Goal: Contribute content: Contribute content

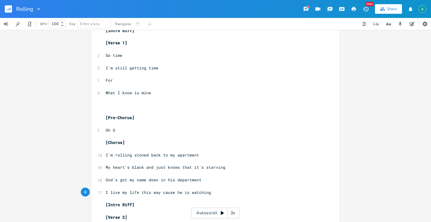
scroll to position [14, 0]
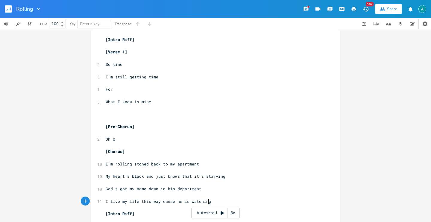
click at [118, 63] on span "So time" at bounding box center [114, 64] width 17 height 5
type textarea "I'm"
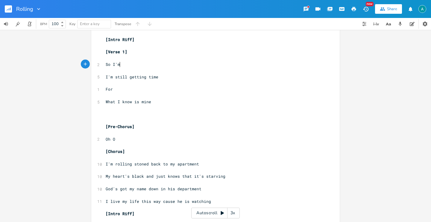
click at [107, 116] on pre "​" at bounding box center [212, 114] width 216 height 6
type textarea "I'm"
type textarea "tr"
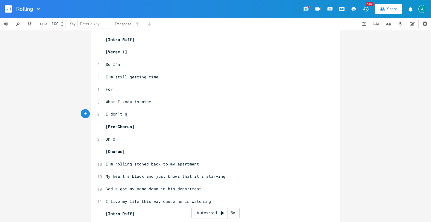
type textarea "don't see"
click at [123, 116] on span "I don't see" at bounding box center [119, 113] width 26 height 5
type textarea "wanna"
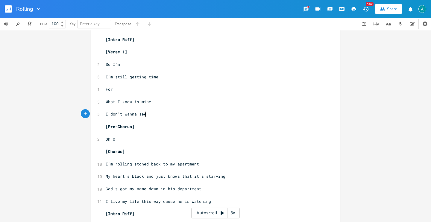
click at [177, 113] on pre "I don't wanna see" at bounding box center [212, 114] width 216 height 6
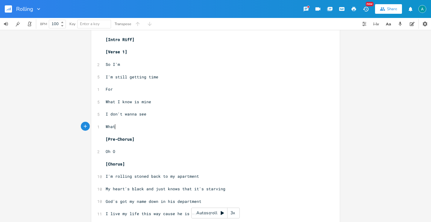
scroll to position [0, 11]
type textarea "What I"
type textarea "to"
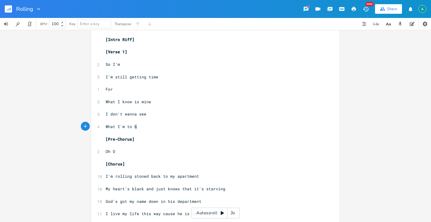
type textarea "'m to be"
click at [139, 147] on pre "​" at bounding box center [212, 145] width 216 height 6
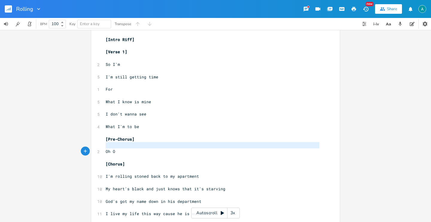
click at [139, 147] on pre "​" at bounding box center [212, 145] width 216 height 6
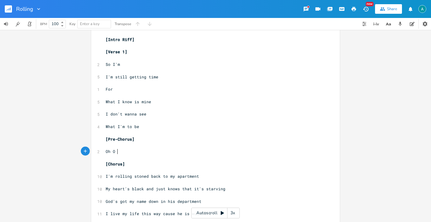
click at [137, 150] on pre "Oh O" at bounding box center [212, 151] width 216 height 6
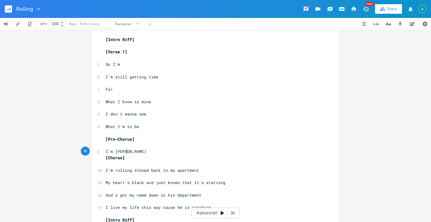
type textarea "I'm rollig"
type textarea "ng stoned"
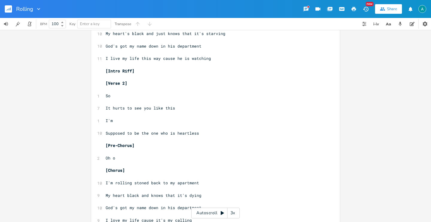
scroll to position [173, 0]
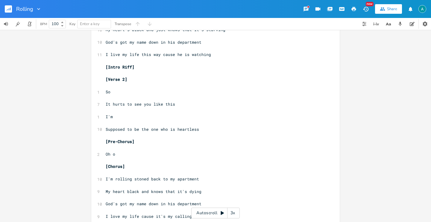
click at [123, 157] on pre "​" at bounding box center [212, 160] width 216 height 6
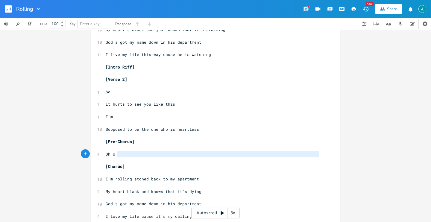
click at [123, 157] on pre "​" at bounding box center [212, 160] width 216 height 6
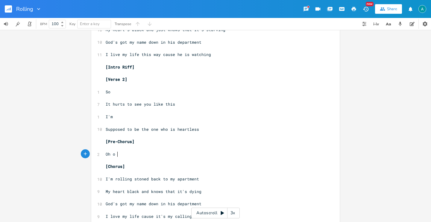
click at [124, 156] on pre "Oh o" at bounding box center [212, 154] width 216 height 6
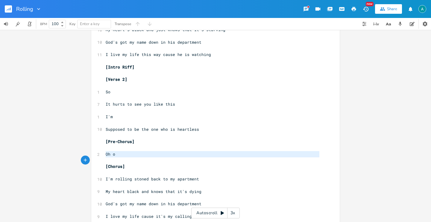
click at [124, 156] on pre "Oh o" at bounding box center [212, 154] width 216 height 6
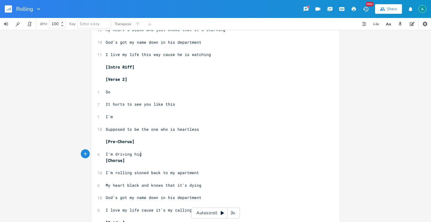
type textarea "I'm driving high"
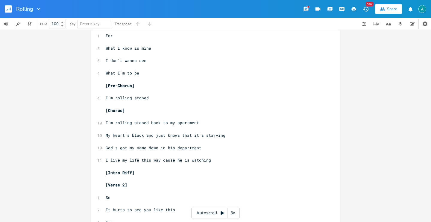
scroll to position [71, 0]
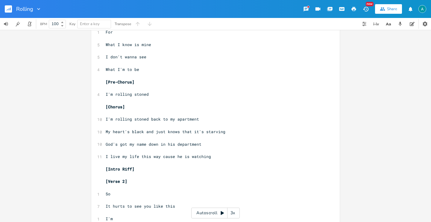
click at [155, 132] on span "My heart's black and just knows that it's starving" at bounding box center [166, 131] width 120 height 5
type textarea "just"
click at [155, 132] on span "My heart's black and just knows that it's starving" at bounding box center [166, 131] width 120 height 5
click at [184, 133] on span "My heart's black and knows that it's starving" at bounding box center [160, 131] width 108 height 5
type textarea "I'm"
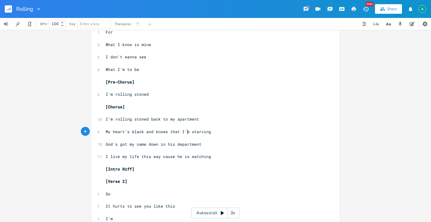
scroll to position [0, 5]
type textarea "he is watching"
drag, startPoint x: 174, startPoint y: 157, endPoint x: 241, endPoint y: 159, distance: 67.9
click at [241, 159] on pre "I live my life this way cause he is watching" at bounding box center [212, 156] width 216 height 6
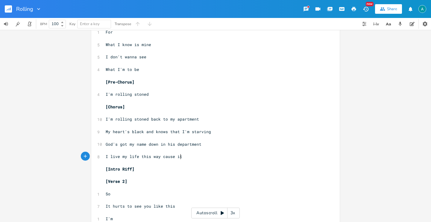
type textarea "itds"
type textarea "'s borj"
type textarea "ing"
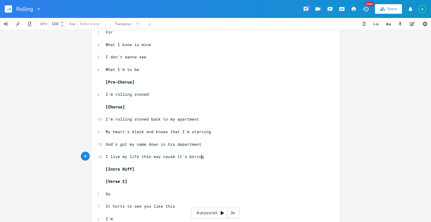
click at [184, 155] on span "I live my life this way cause it's boring" at bounding box center [155, 156] width 98 height 5
type textarea "t gets"
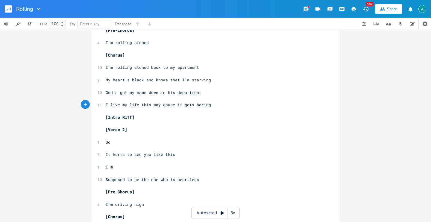
scroll to position [125, 0]
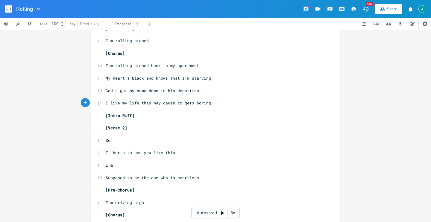
click at [134, 169] on pre "​" at bounding box center [212, 171] width 216 height 6
type textarea "But"
type textarea "Supposed to be"
drag, startPoint x: 138, startPoint y: 177, endPoint x: 104, endPoint y: 176, distance: 33.8
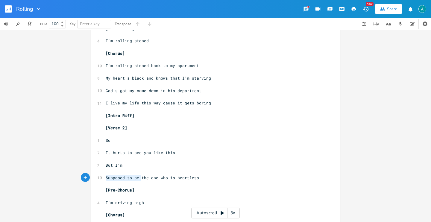
click at [106, 176] on span "Supposed to be the one who is heartless" at bounding box center [152, 177] width 93 height 5
type textarea "Not"
click at [111, 154] on span "It hurts to see you like this" at bounding box center [140, 152] width 69 height 5
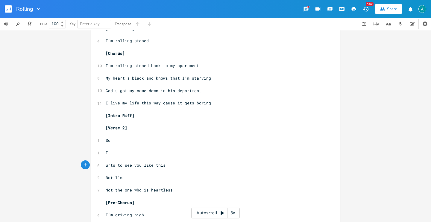
type textarea "H"
click at [113, 179] on span "But I'm" at bounding box center [114, 177] width 17 height 5
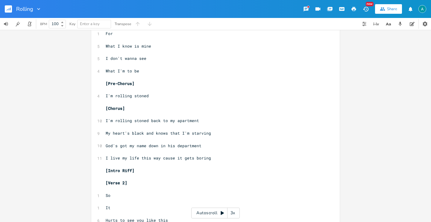
scroll to position [64, 0]
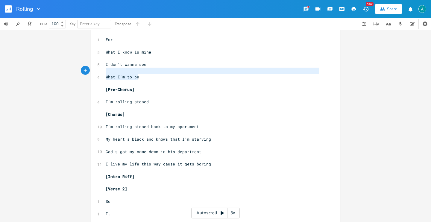
type textarea "I don't wanna see What I'm to be"
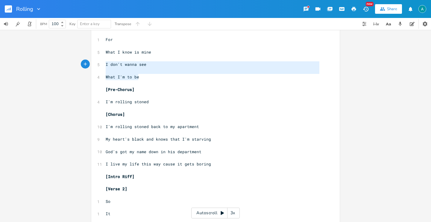
drag, startPoint x: 145, startPoint y: 79, endPoint x: 94, endPoint y: 64, distance: 52.9
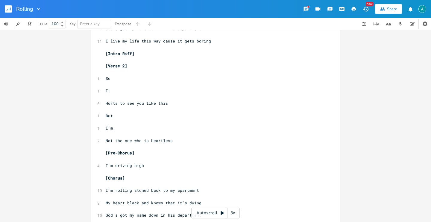
scroll to position [188, 0]
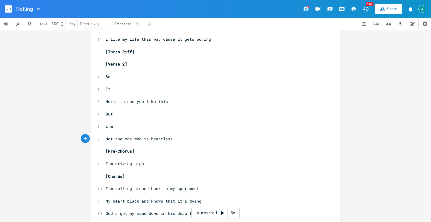
click at [188, 136] on pre "Not the one who is heartless" at bounding box center [212, 139] width 216 height 6
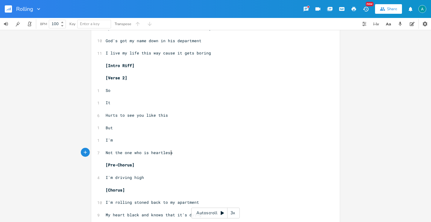
scroll to position [180, 0]
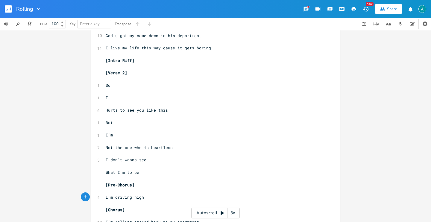
click at [133, 197] on span "I'm driving high" at bounding box center [125, 196] width 38 height 5
type textarea "high"
click at [133, 197] on span "I'm driving high" at bounding box center [125, 196] width 38 height 5
type textarea "canÄt"
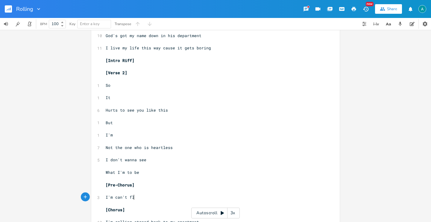
type textarea "n't fly"
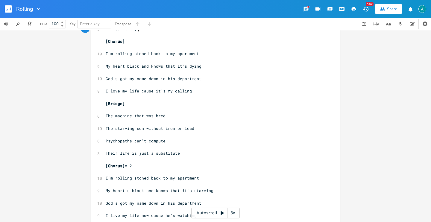
scroll to position [376, 0]
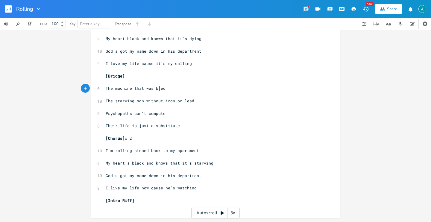
click at [158, 88] on span "The machine that was bred" at bounding box center [136, 88] width 60 height 5
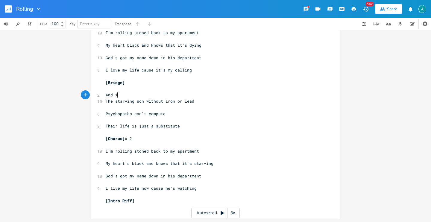
scroll to position [0, 11]
type textarea "And it"
type textarea "'s all in my"
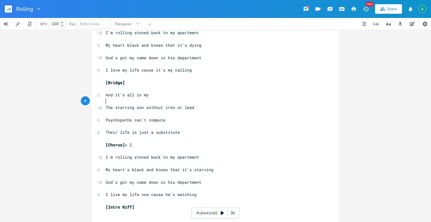
click at [169, 92] on pre "And it's all in my" at bounding box center [212, 95] width 216 height 6
click at [165, 99] on pre "​" at bounding box center [212, 101] width 216 height 6
click at [165, 98] on pre "And it's all in my" at bounding box center [212, 95] width 216 height 6
type textarea "hadd"
type textarea "ead"
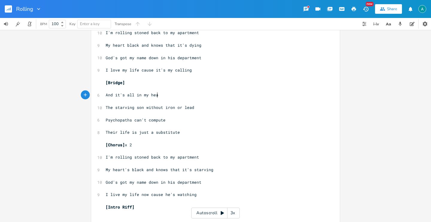
scroll to position [0, 6]
drag, startPoint x: 150, startPoint y: 133, endPoint x: 79, endPoint y: 130, distance: 70.6
click at [79, 130] on div "Their life is just a x ​ [Intro Riff] ​ [Verse 1] ​ 2 So I'm ​ 5 I'm still gett…" at bounding box center [215, 126] width 431 height 192
type textarea "To make the"
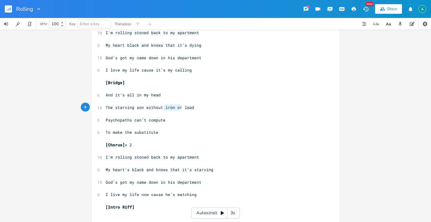
drag, startPoint x: 162, startPoint y: 108, endPoint x: 179, endPoint y: 109, distance: 16.8
click at [179, 109] on span "The starving son without iron or lead" at bounding box center [150, 107] width 89 height 5
type textarea "any"
click at [107, 132] on span "To make the substitute" at bounding box center [132, 132] width 53 height 5
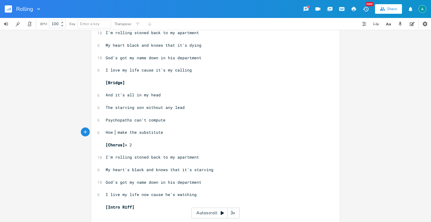
type textarea "How to"
drag, startPoint x: 127, startPoint y: 171, endPoint x: 97, endPoint y: 170, distance: 30.5
click at [104, 170] on div "9 My heart's black and knows that it's starving" at bounding box center [212, 170] width 216 height 6
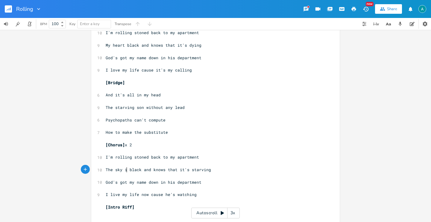
type textarea "The sky is"
type textarea "knows that it's"
drag, startPoint x: 152, startPoint y: 169, endPoint x: 187, endPoint y: 169, distance: 34.7
click at [187, 169] on span "The sky is black and knows that it's starving" at bounding box center [160, 169] width 108 height 5
type textarea "I am"
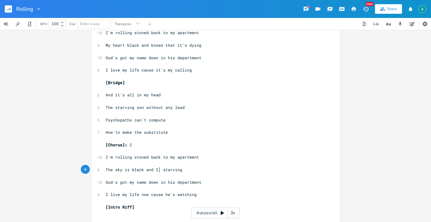
scroll to position [0, 7]
type textarea "m"
click at [291, 139] on pre "​" at bounding box center [212, 139] width 216 height 6
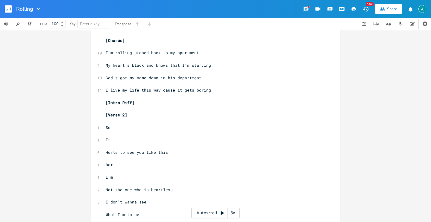
scroll to position [138, 0]
click at [164, 90] on span "I live my life this way cause it gets boring" at bounding box center [158, 89] width 105 height 5
type textarea "I live my life this way cause it gets boring"
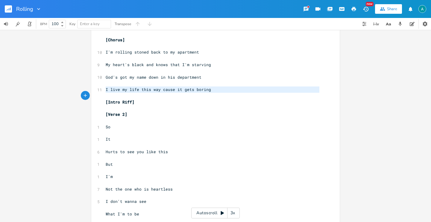
click at [164, 90] on span "I live my life this way cause it gets boring" at bounding box center [158, 89] width 105 height 5
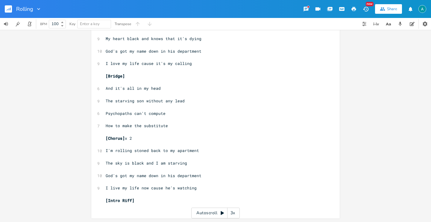
click at [144, 186] on span "I live my life now cause he's watching" at bounding box center [151, 187] width 91 height 5
click at [142, 189] on span "I live my life now cause he's watching" at bounding box center [151, 187] width 91 height 5
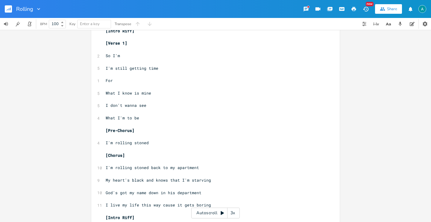
scroll to position [0, 0]
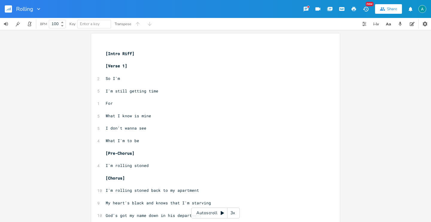
type textarea "I live my life now cause he's watching"
click at [215, 212] on div "Autoscroll 3x" at bounding box center [215, 213] width 48 height 11
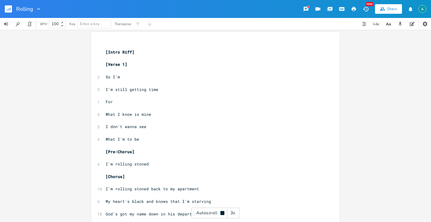
click at [233, 212] on div "3x" at bounding box center [232, 213] width 11 height 11
click at [233, 212] on div "5x" at bounding box center [232, 213] width 11 height 11
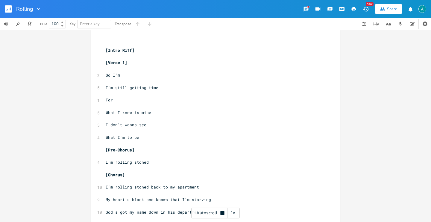
click at [233, 212] on div "1x" at bounding box center [232, 213] width 11 height 11
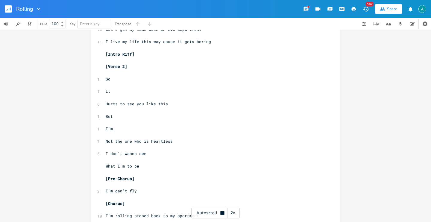
click at [139, 155] on span "I don't wanna see" at bounding box center [126, 153] width 41 height 5
click at [136, 154] on span "I don't wanna see" at bounding box center [126, 152] width 41 height 5
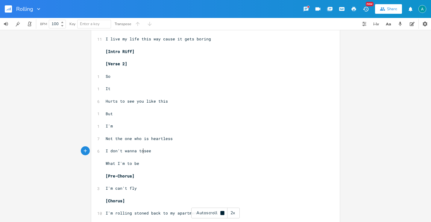
scroll to position [189, 0]
type textarea "to"
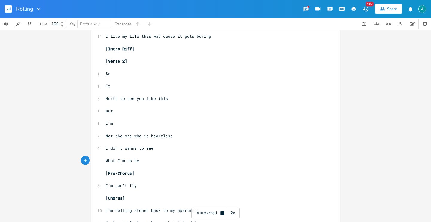
click at [117, 162] on span "What I'm to be" at bounding box center [123, 160] width 34 height 5
click at [126, 162] on pre "What I'm to be" at bounding box center [212, 160] width 216 height 6
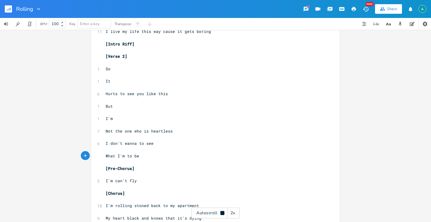
scroll to position [197, 0]
click at [197, 212] on div "Autoscroll 2x" at bounding box center [215, 213] width 48 height 11
click at [126, 156] on span "What I'm to be" at bounding box center [123, 155] width 34 height 5
type textarea "s"
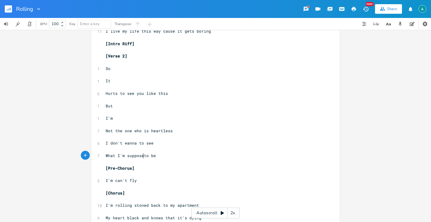
scroll to position [0, 17]
type textarea "supposed"
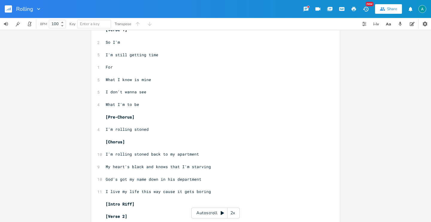
scroll to position [0, 0]
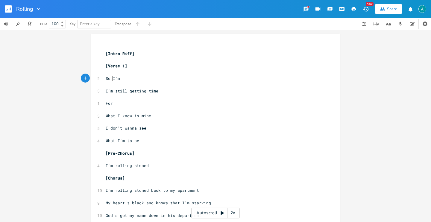
click at [111, 78] on span "So I'm" at bounding box center [113, 78] width 14 height 5
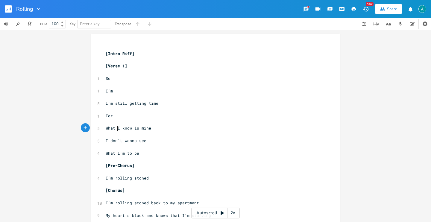
click at [116, 127] on span "What I know is mine" at bounding box center [128, 127] width 45 height 5
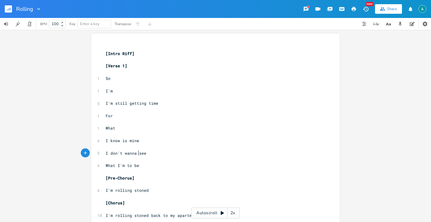
click at [136, 156] on pre "I don't wanna see" at bounding box center [212, 153] width 216 height 6
type textarea "t to"
click at [138, 165] on pre "What I'm to be" at bounding box center [212, 165] width 216 height 6
type textarea "be"
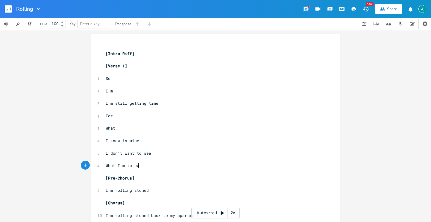
click at [138, 165] on pre "What I'm to be" at bounding box center [212, 165] width 216 height 6
click at [139, 179] on pre "[Pre-Chorus]" at bounding box center [212, 178] width 216 height 6
click at [135, 166] on span "What I'm to be" at bounding box center [123, 165] width 34 height 5
type textarea "be"
click at [135, 166] on span "What I'm to be" at bounding box center [123, 165] width 34 height 5
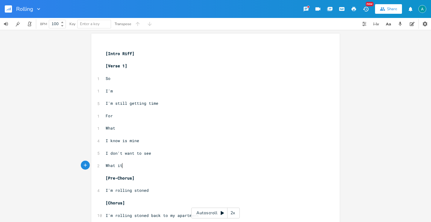
scroll to position [0, 3]
type textarea "it means to be"
type textarea "e"
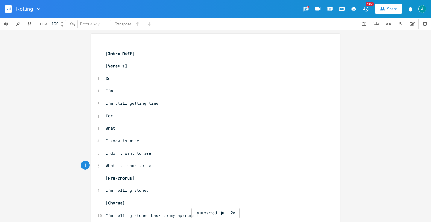
click at [181, 160] on pre "​" at bounding box center [212, 159] width 216 height 6
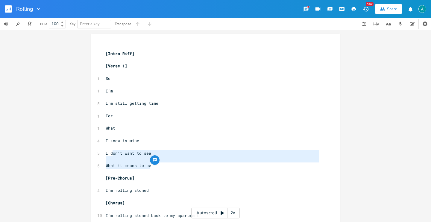
type textarea "I don't want to see What it means to be"
drag, startPoint x: 153, startPoint y: 166, endPoint x: 104, endPoint y: 154, distance: 51.2
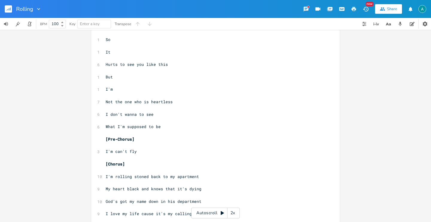
scroll to position [251, 0]
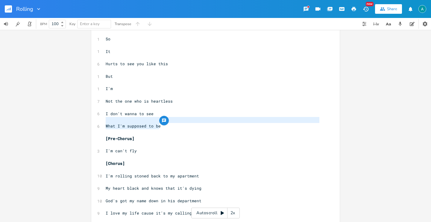
type textarea "I don't wanna to see What I'm supposed to be"
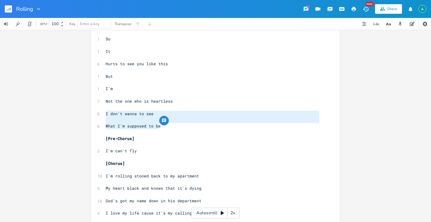
drag, startPoint x: 162, startPoint y: 127, endPoint x: 100, endPoint y: 114, distance: 63.1
click at [100, 114] on div "I don't wanna to see What I'm supposed to be x ​ [Intro Riff] ​ [Verse 1] ​ 1 S…" at bounding box center [215, 75] width 248 height 585
paste textarea
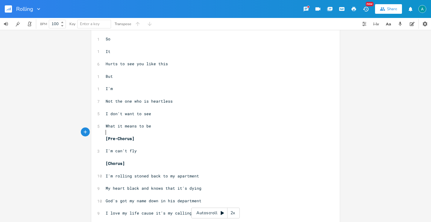
click at [184, 135] on pre "​" at bounding box center [212, 132] width 216 height 6
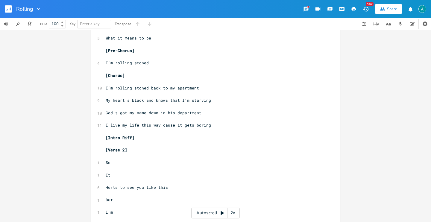
scroll to position [0, 0]
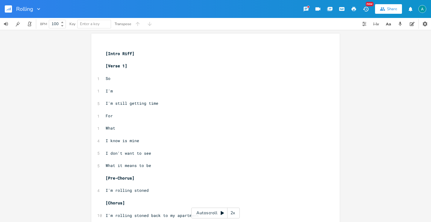
click at [159, 191] on pre "I'm rolling stoned" at bounding box center [212, 190] width 216 height 6
type textarea "to my p"
type textarea "aparm"
type textarea "tment"
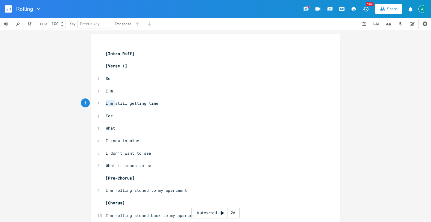
drag, startPoint x: 114, startPoint y: 104, endPoint x: 88, endPoint y: 105, distance: 26.0
click at [88, 105] on div "I'm x ​ [Intro Riff] ​ [Verse 1] ​ 1 So ​ 1 I'm ​ 5 I'm still getting time ​ 1 …" at bounding box center [215, 126] width 431 height 192
type textarea "S"
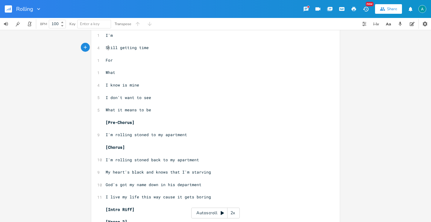
scroll to position [57, 0]
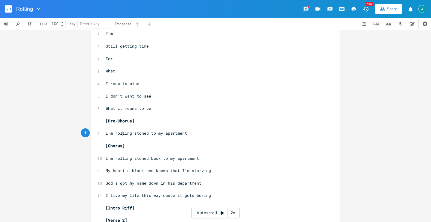
click at [119, 134] on span "I'm rolling stoned to my apartment" at bounding box center [146, 132] width 81 height 5
type textarea "l"
click at [391, 25] on icon "button" at bounding box center [387, 23] width 7 height 7
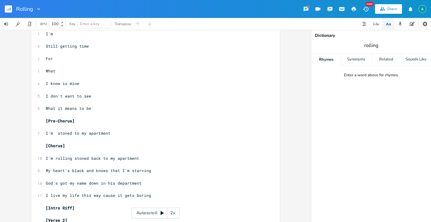
type input "rolling"
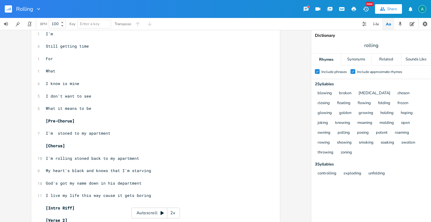
scroll to position [0, 0]
click at [66, 135] on span "I'm stoned to my apartment" at bounding box center [78, 132] width 65 height 5
type textarea "[MEDICAL_DATA]"
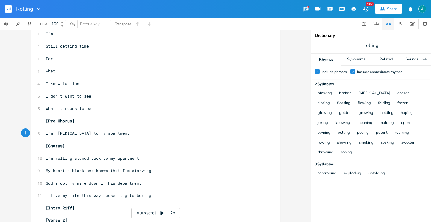
click at [54, 134] on span "I'm [MEDICAL_DATA] to my apartment" at bounding box center [88, 132] width 84 height 5
drag, startPoint x: 72, startPoint y: 134, endPoint x: 112, endPoint y: 134, distance: 40.1
click at [112, 134] on pre "I'm [MEDICAL_DATA] to my apartment" at bounding box center [153, 133] width 216 height 6
type textarea "down the"
type textarea "department"
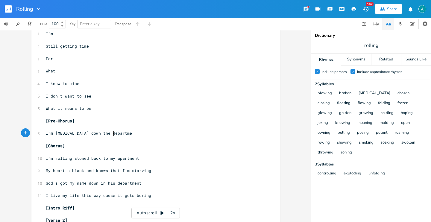
scroll to position [0, 23]
click at [390, 25] on icon "button" at bounding box center [390, 24] width 2 height 2
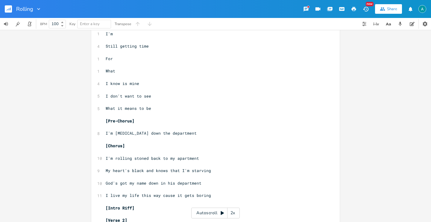
scroll to position [0, 0]
click at [140, 134] on span "I'm [MEDICAL_DATA] down the department" at bounding box center [151, 132] width 91 height 5
type textarea "I'm [MEDICAL_DATA] down the department"
click at [140, 134] on span "I'm [MEDICAL_DATA] down the department" at bounding box center [151, 132] width 91 height 5
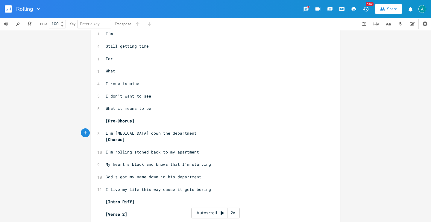
click at [143, 133] on span "I'm [MEDICAL_DATA] down the department" at bounding box center [151, 132] width 91 height 5
type textarea "I'm [MEDICAL_DATA] down the department"
click at [143, 133] on span "I'm [MEDICAL_DATA] down the department" at bounding box center [151, 132] width 91 height 5
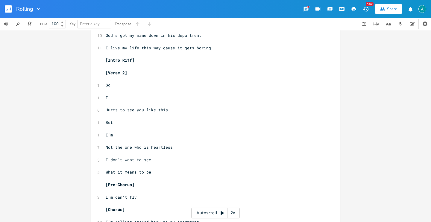
scroll to position [214, 0]
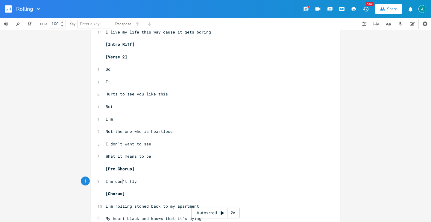
click at [119, 181] on span "I'm can't fly" at bounding box center [121, 181] width 31 height 5
type textarea "I'm can't fly"
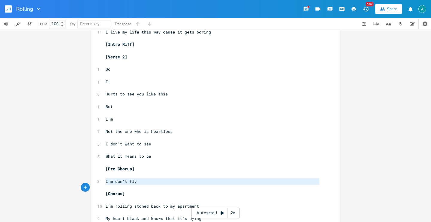
click at [119, 181] on span "I'm can't fly" at bounding box center [121, 181] width 31 height 5
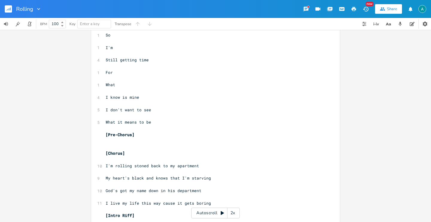
scroll to position [0, 0]
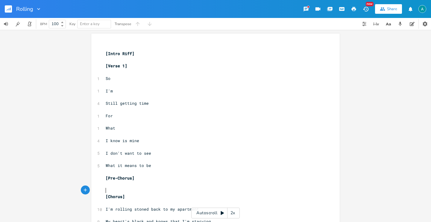
click at [116, 192] on pre "​" at bounding box center [212, 190] width 216 height 6
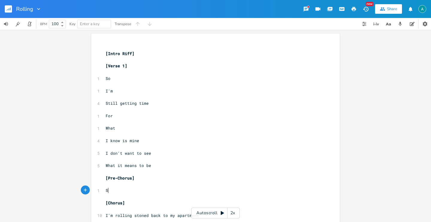
scroll to position [0, 4]
type textarea "[PERSON_NAME] plenty"
click at [109, 192] on span "[PERSON_NAME] plenty" at bounding box center [130, 190] width 48 height 5
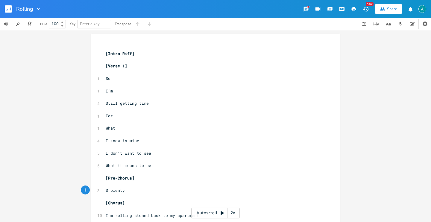
type textarea "So"
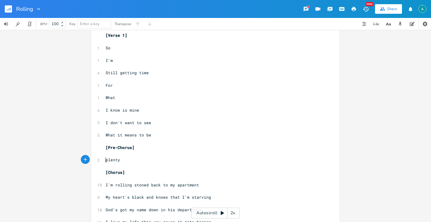
scroll to position [36, 0]
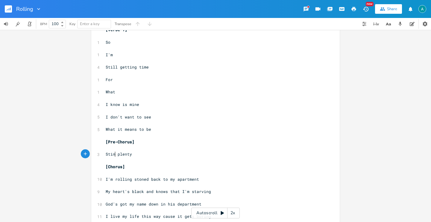
type textarea "[PERSON_NAME]"
click at [111, 152] on span "[PERSON_NAME] plenty" at bounding box center [130, 153] width 48 height 5
type textarea "I'm"
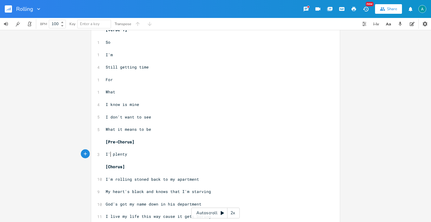
scroll to position [0, 5]
click at [169, 150] on pre "​" at bounding box center [212, 148] width 216 height 6
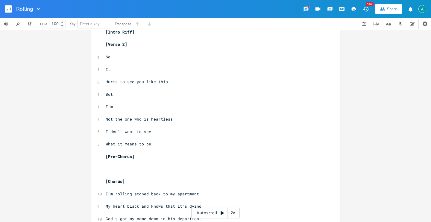
scroll to position [233, 0]
click at [139, 168] on pre "​" at bounding box center [212, 168] width 216 height 6
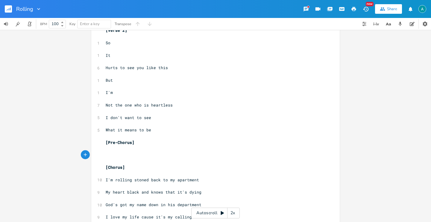
scroll to position [247, 0]
type textarea "ONe"
type textarea "n"
type textarea "I'm many"
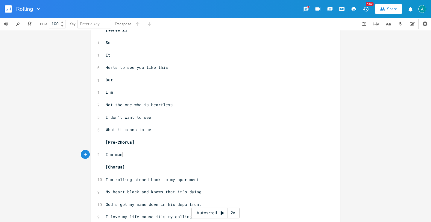
scroll to position [0, 17]
click at [187, 134] on pre "​" at bounding box center [212, 136] width 216 height 6
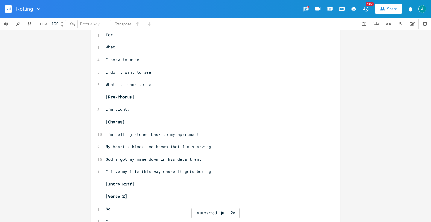
scroll to position [85, 0]
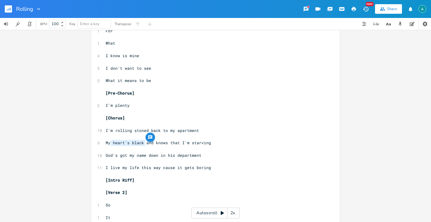
drag, startPoint x: 142, startPoint y: 143, endPoint x: 110, endPoint y: 142, distance: 32.6
click at [110, 142] on span "My heart's black and knows that I'm starving" at bounding box center [158, 142] width 105 height 5
type textarea "stomachs empty"
drag, startPoint x: 155, startPoint y: 143, endPoint x: 187, endPoint y: 145, distance: 32.1
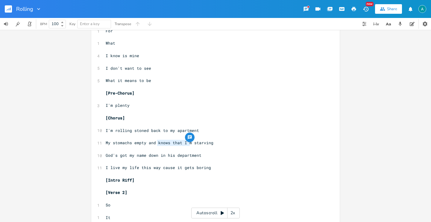
click at [187, 145] on pre "My stomachs empty and knows that I'm starving" at bounding box center [212, 143] width 216 height 6
type textarea "I am"
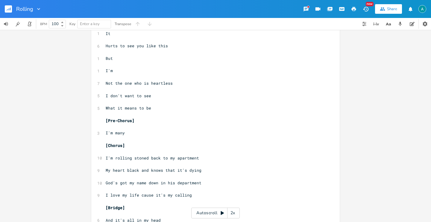
scroll to position [282, 0]
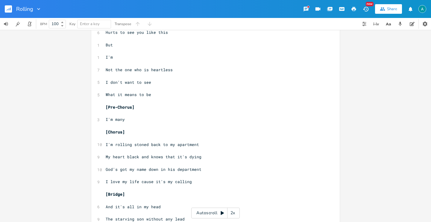
click at [128, 156] on span "My heart black and knows that it's dying" at bounding box center [154, 156] width 96 height 5
type textarea "hurts"
click at [168, 158] on span "My heart hurts and knows that it's dying" at bounding box center [154, 156] width 96 height 5
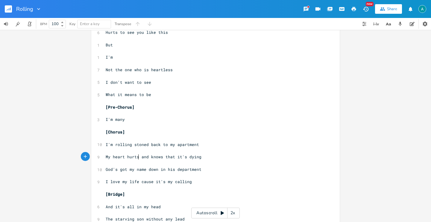
type textarea "that"
click at [168, 158] on span "My heart hurts and knows that it's dying" at bounding box center [154, 156] width 96 height 5
click at [162, 159] on span "My heart hurts and knows that it's dying" at bounding box center [154, 156] width 96 height 5
type textarea "​"
click at [131, 161] on pre "​" at bounding box center [212, 163] width 216 height 6
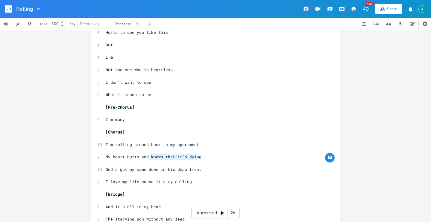
type textarea "knows that it's dying"
drag, startPoint x: 147, startPoint y: 157, endPoint x: 198, endPoint y: 158, distance: 50.3
click at [198, 158] on pre "My heart hurts and knows that it's dying" at bounding box center [212, 157] width 216 height 6
type textarea "I am"
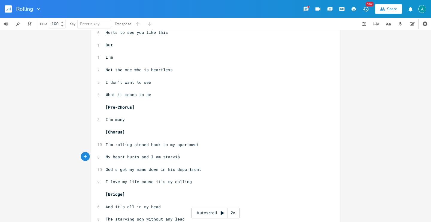
type textarea "starving"
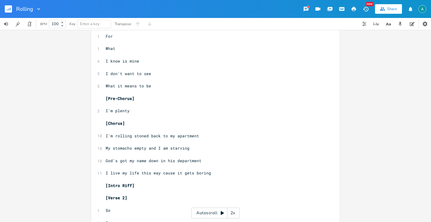
scroll to position [0, 0]
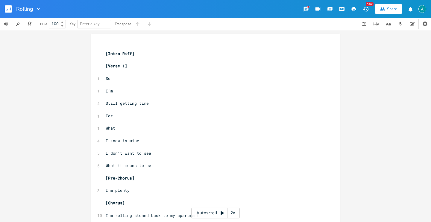
click at [9, 11] on rect "button" at bounding box center [8, 8] width 7 height 7
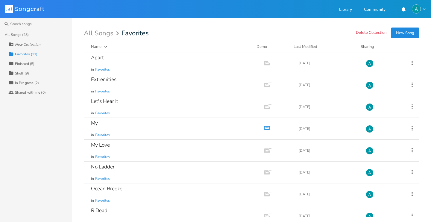
click at [25, 82] on div "In Progress (2)" at bounding box center [27, 83] width 24 height 4
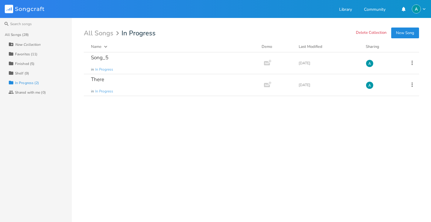
click at [401, 35] on button "New Song" at bounding box center [405, 33] width 28 height 11
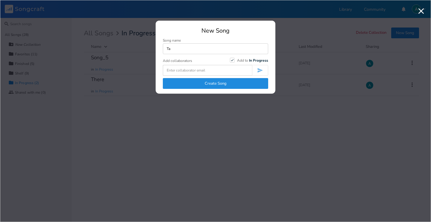
type input "T"
type input "Song_6"
click at [203, 87] on button "Create Song" at bounding box center [215, 83] width 105 height 11
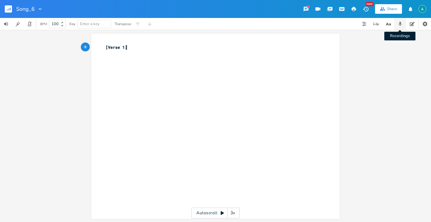
click at [398, 25] on icon "button" at bounding box center [399, 23] width 5 height 5
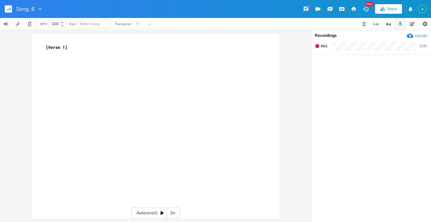
click at [412, 37] on icon "button" at bounding box center [410, 36] width 7 height 4
